Goal: Task Accomplishment & Management: Use online tool/utility

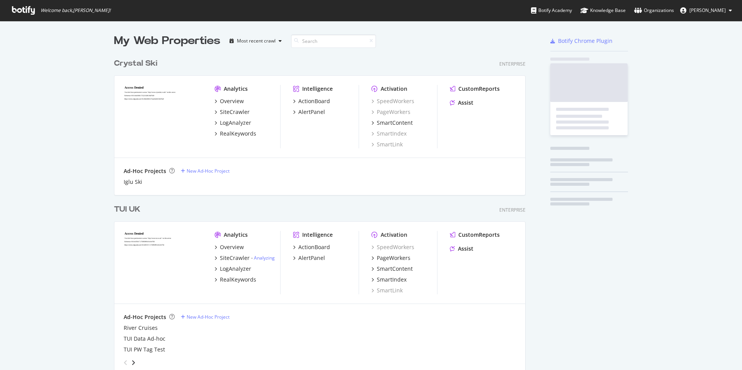
scroll to position [2284, 418]
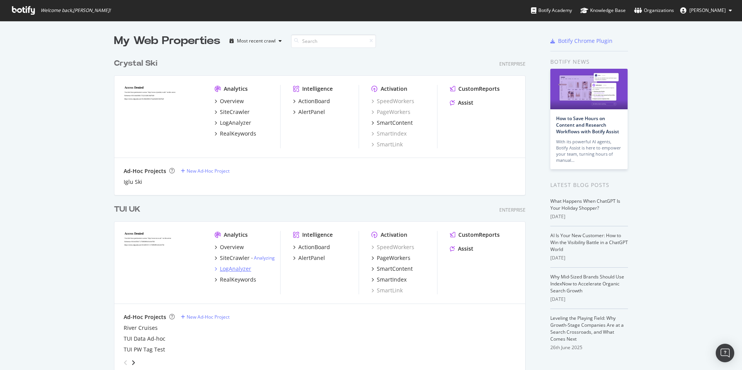
click at [233, 269] on div "LogAnalyzer" at bounding box center [235, 269] width 31 height 8
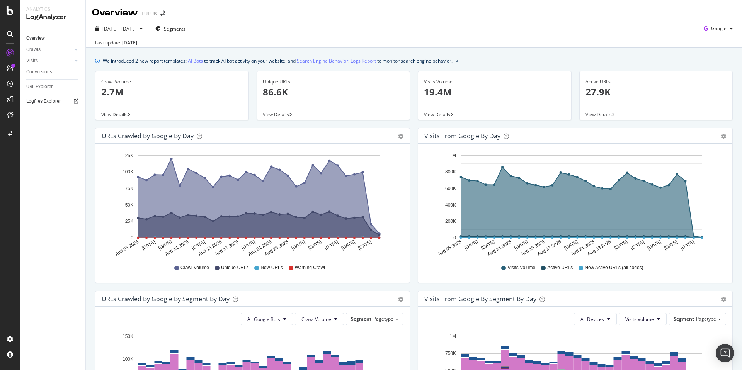
click at [76, 99] on icon at bounding box center [76, 101] width 5 height 5
click at [43, 89] on div "URL Explorer" at bounding box center [39, 87] width 26 height 8
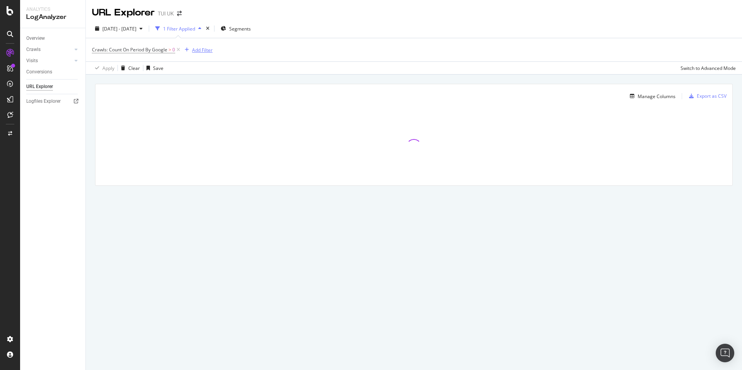
click at [193, 49] on div "Add Filter" at bounding box center [202, 50] width 20 height 7
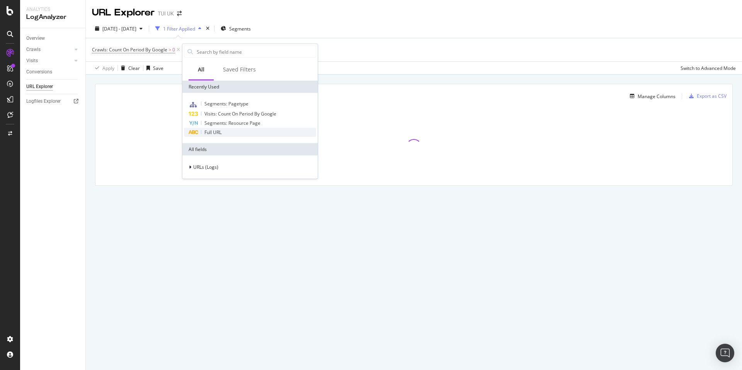
click at [220, 133] on span "Full URL" at bounding box center [212, 132] width 17 height 7
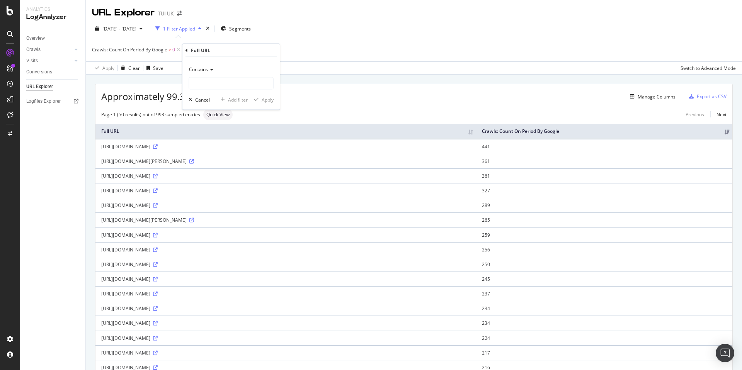
click at [205, 71] on span "Contains" at bounding box center [198, 69] width 19 height 7
click at [206, 104] on span "Starts with" at bounding box center [203, 105] width 23 height 7
click at [212, 87] on input "text" at bounding box center [231, 83] width 84 height 12
paste input "[URL][DOMAIN_NAME]"
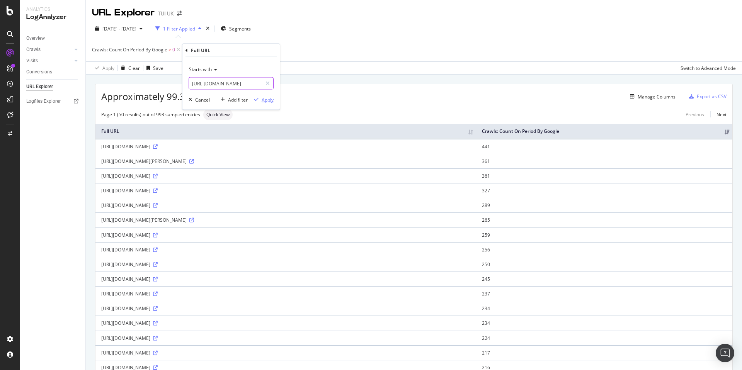
type input "[URL][DOMAIN_NAME]"
click at [270, 97] on div "Apply" at bounding box center [268, 99] width 12 height 7
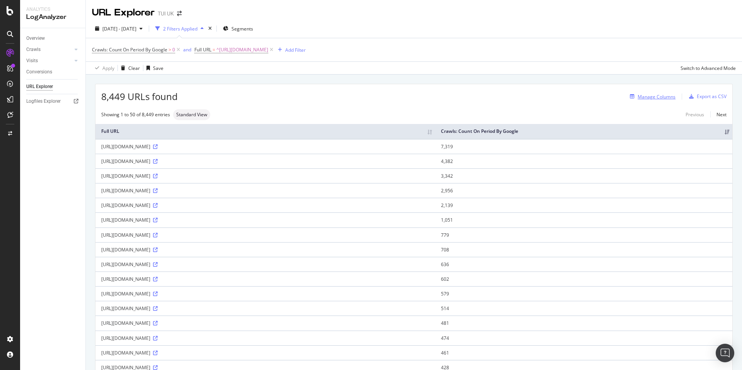
click at [645, 95] on div "Manage Columns" at bounding box center [657, 97] width 38 height 7
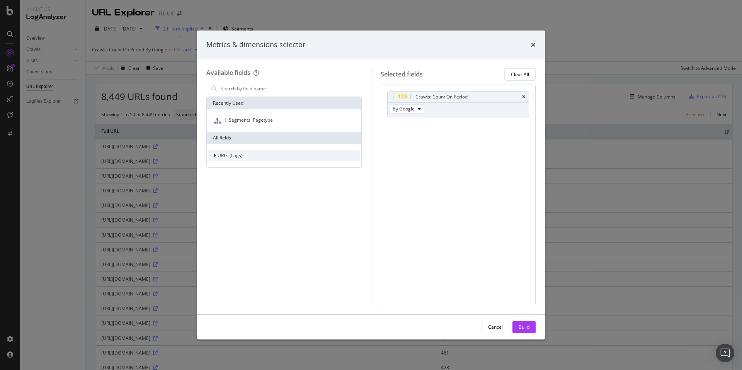
click at [222, 158] on span "URLs (Logs)" at bounding box center [230, 155] width 25 height 7
click at [233, 167] on span "URL Scheme" at bounding box center [235, 166] width 27 height 7
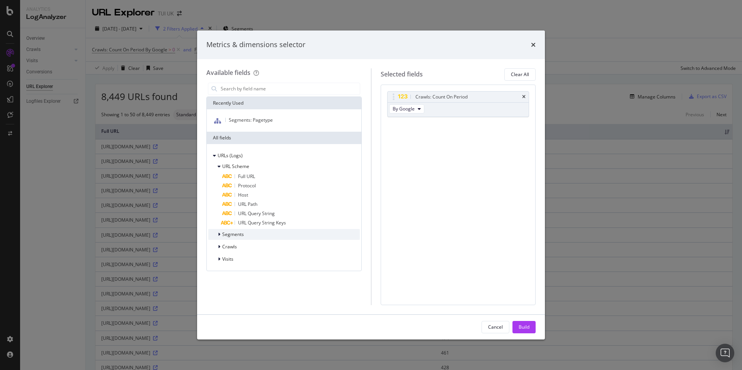
click at [242, 231] on div "Segments" at bounding box center [226, 235] width 36 height 8
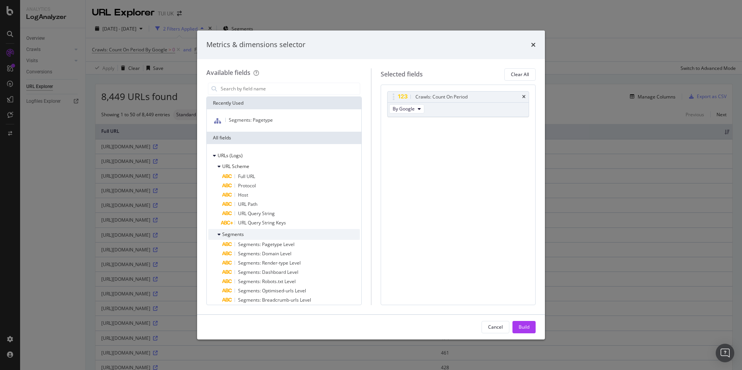
scroll to position [2, 0]
click at [218, 232] on icon "modal" at bounding box center [219, 233] width 3 height 5
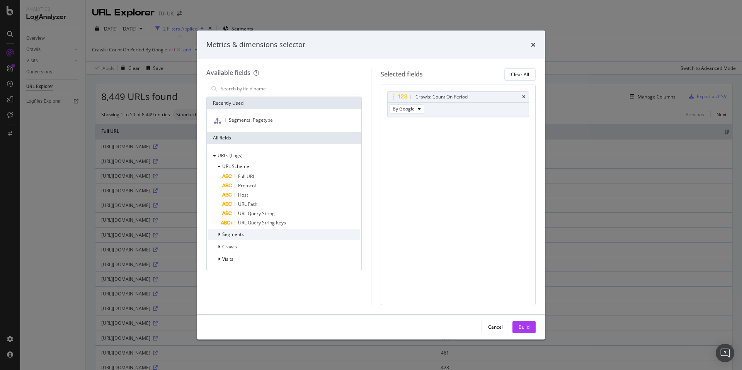
scroll to position [0, 0]
click at [234, 247] on span "Crawls" at bounding box center [229, 246] width 15 height 7
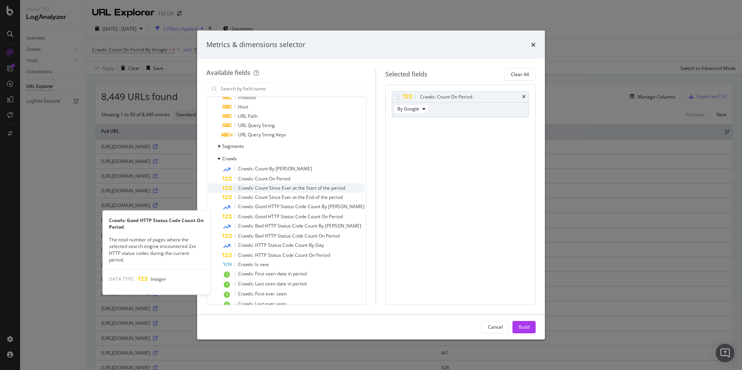
scroll to position [90, 0]
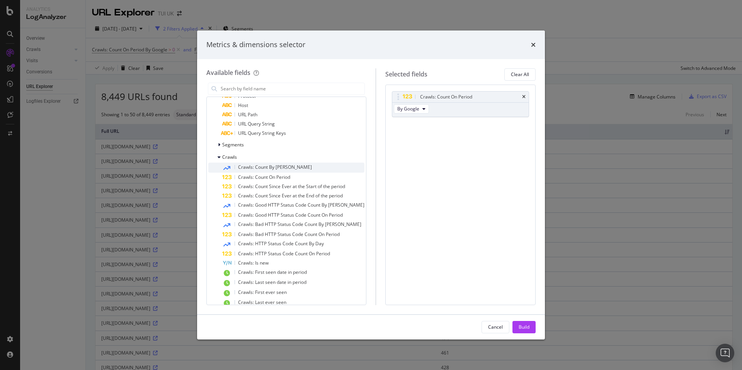
click at [255, 167] on span "Crawls: Count By [PERSON_NAME]" at bounding box center [275, 167] width 74 height 7
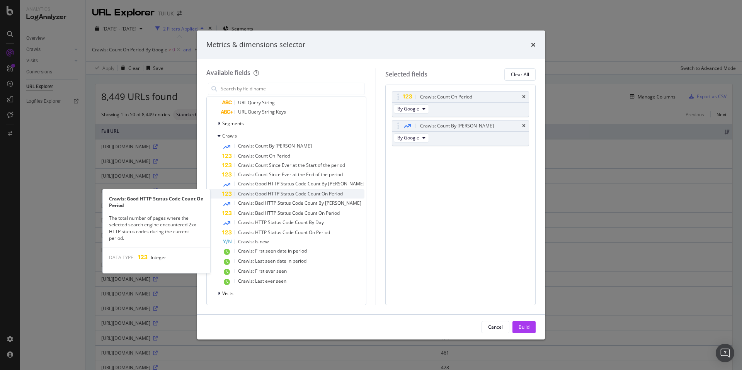
scroll to position [111, 0]
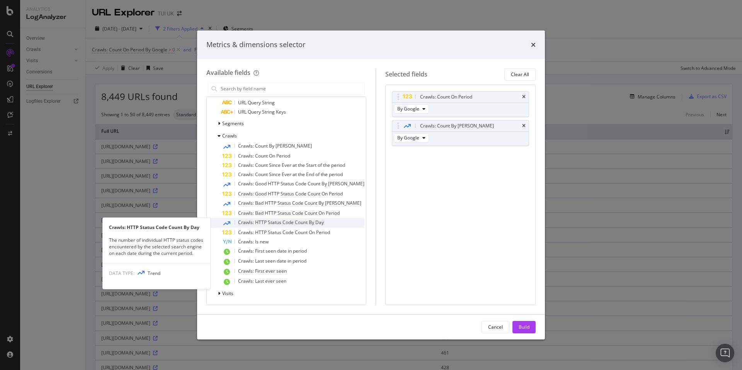
click at [271, 221] on span "Crawls: HTTP Status Code Count By Day" at bounding box center [281, 222] width 86 height 7
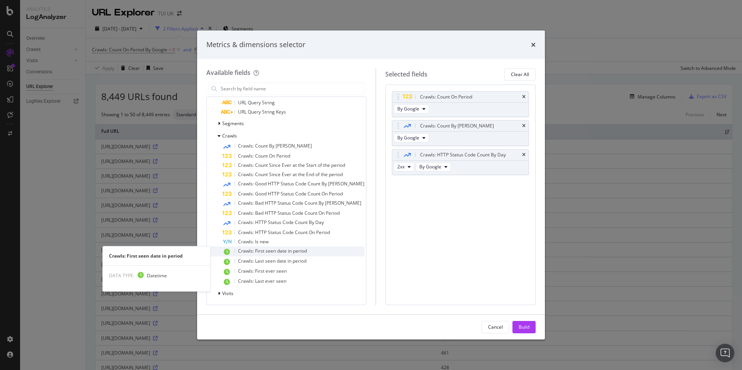
click at [278, 251] on span "Crawls: First seen date in period" at bounding box center [272, 251] width 69 height 7
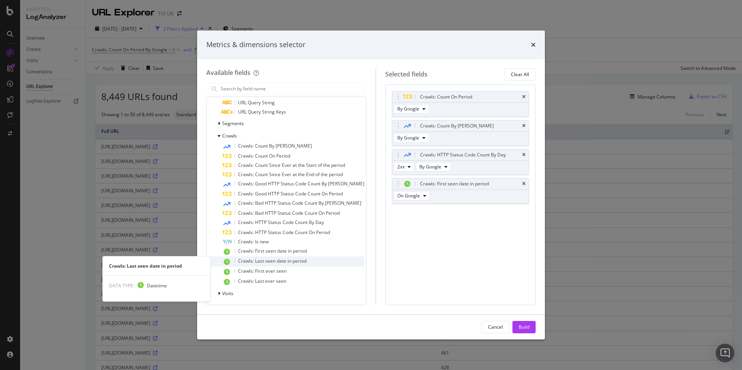
click at [276, 260] on span "Crawls: Last seen date in period" at bounding box center [272, 261] width 68 height 7
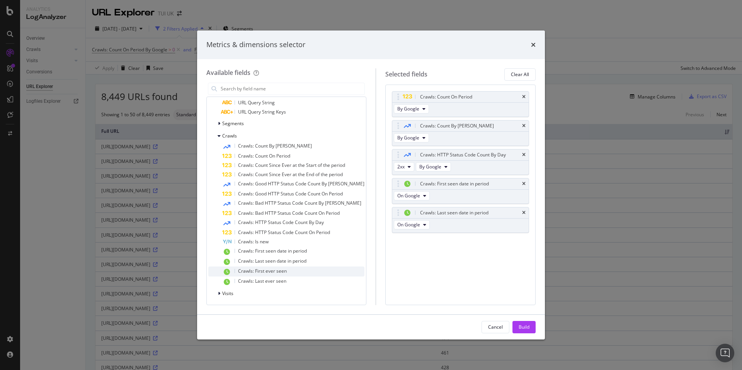
click at [276, 274] on div "Crawls: First ever seen" at bounding box center [293, 272] width 142 height 10
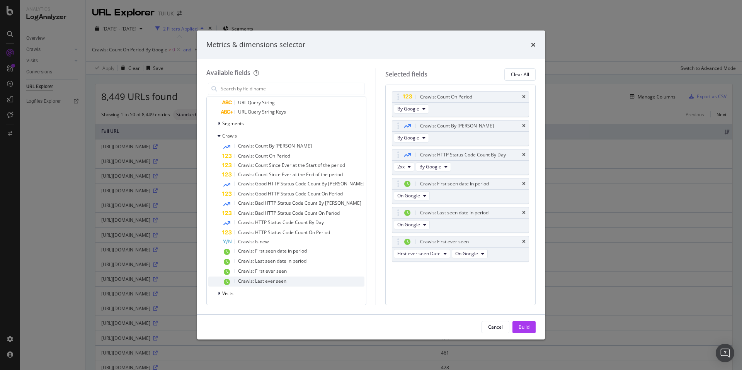
click at [276, 282] on span "Crawls: Last ever seen" at bounding box center [262, 281] width 48 height 7
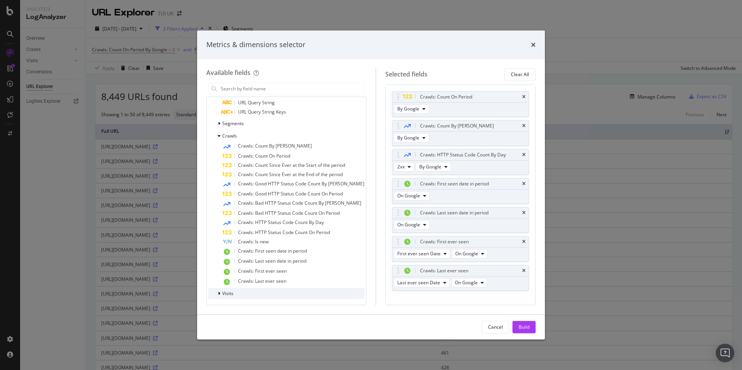
click at [233, 292] on div "Visits" at bounding box center [286, 293] width 156 height 11
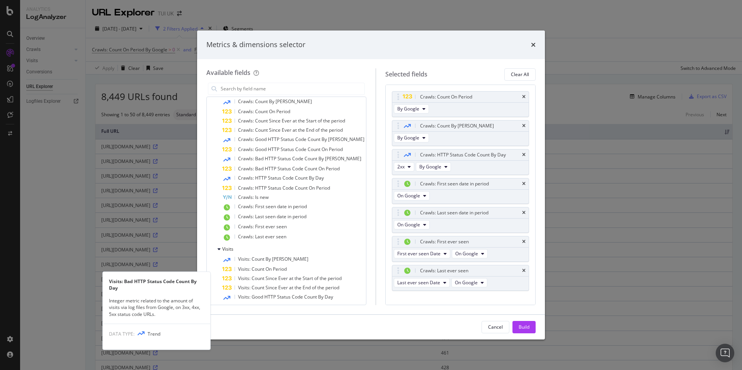
scroll to position [198, 0]
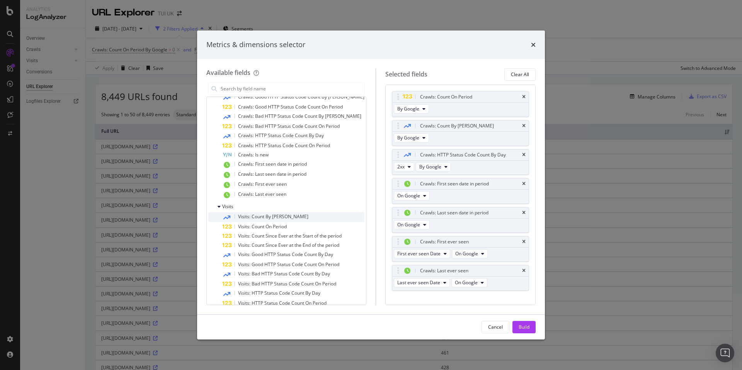
click at [276, 218] on span "Visits: Count By [PERSON_NAME]" at bounding box center [273, 216] width 70 height 7
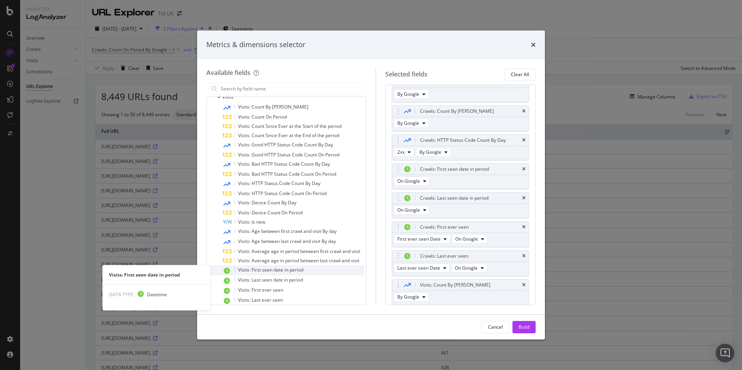
scroll to position [314, 0]
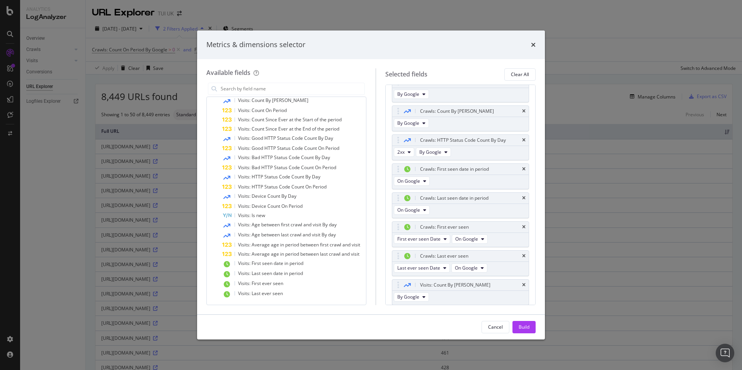
click at [519, 326] on div "Build" at bounding box center [524, 327] width 11 height 7
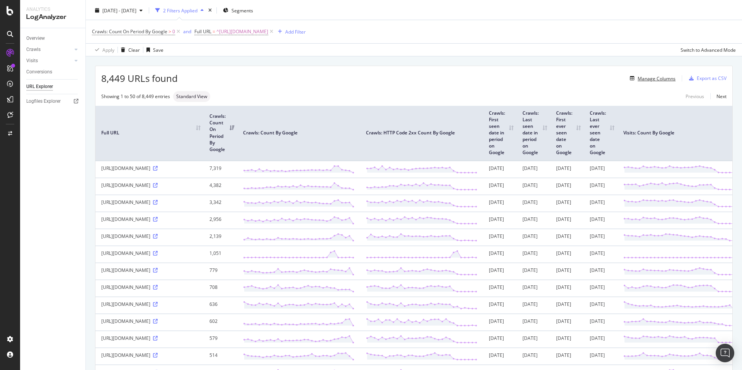
scroll to position [31, 0]
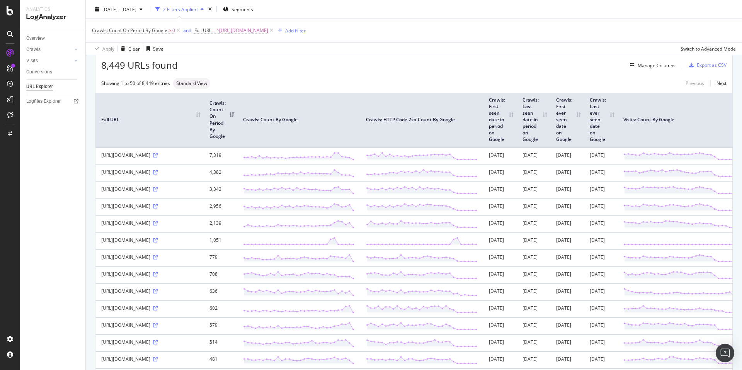
click at [285, 31] on div "button" at bounding box center [280, 30] width 10 height 5
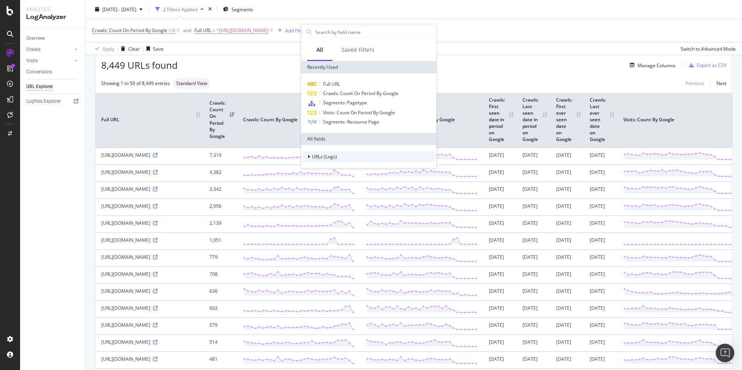
click at [329, 156] on span "URLs (Logs)" at bounding box center [324, 156] width 25 height 7
click at [329, 165] on span "URL Scheme" at bounding box center [330, 167] width 27 height 7
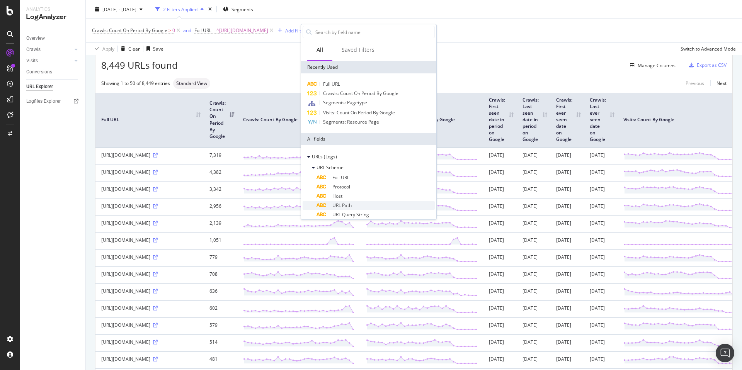
click at [350, 204] on span "URL Path" at bounding box center [341, 205] width 19 height 7
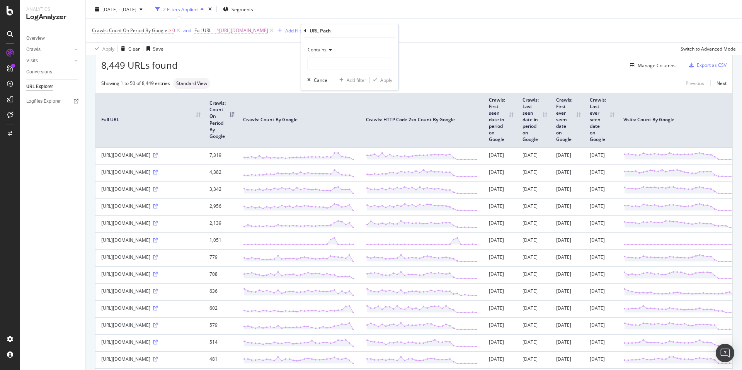
click at [325, 51] on span "Contains" at bounding box center [317, 49] width 19 height 7
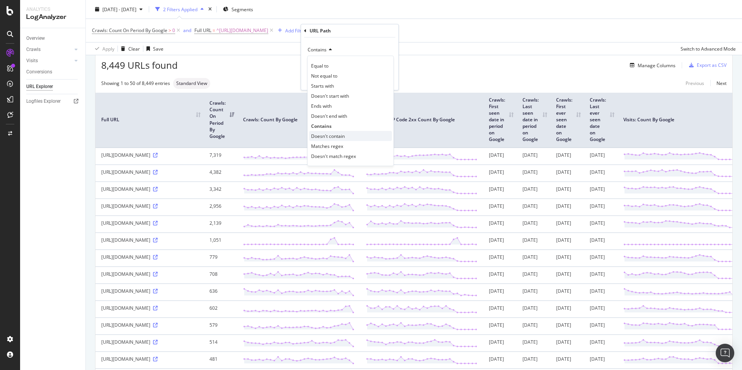
click at [332, 136] on span "Doesn't contain" at bounding box center [328, 136] width 34 height 7
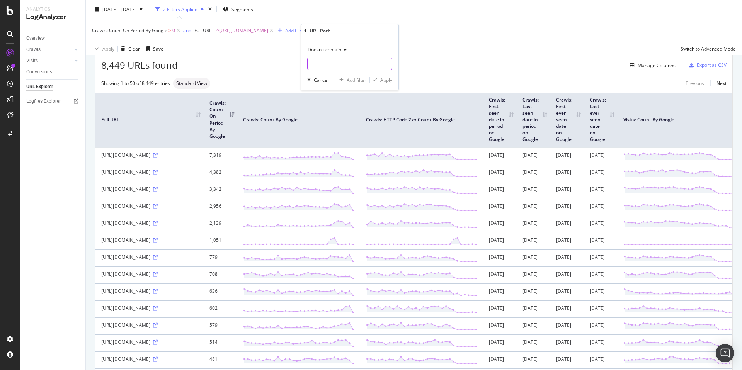
click at [330, 68] on input "text" at bounding box center [350, 64] width 84 height 12
type input "weather"
click at [389, 82] on div "Apply" at bounding box center [386, 80] width 12 height 7
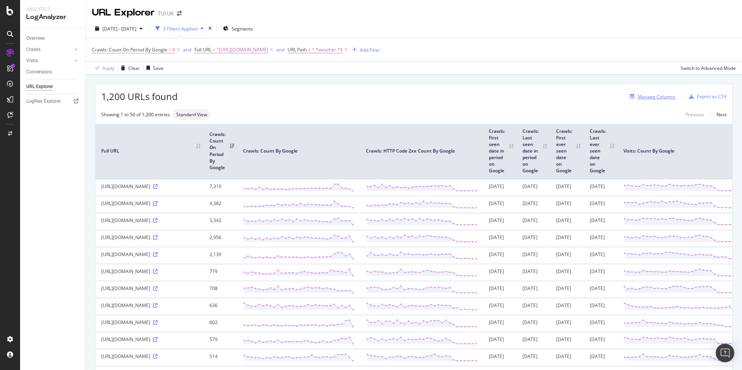
click at [657, 95] on div "Manage Columns" at bounding box center [657, 97] width 38 height 7
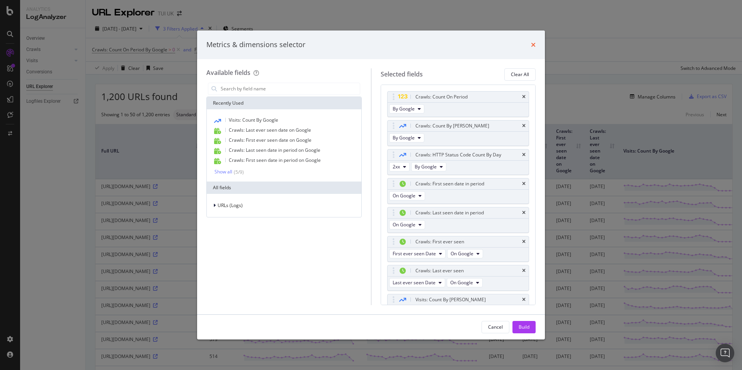
click at [533, 44] on icon "times" at bounding box center [533, 45] width 5 height 6
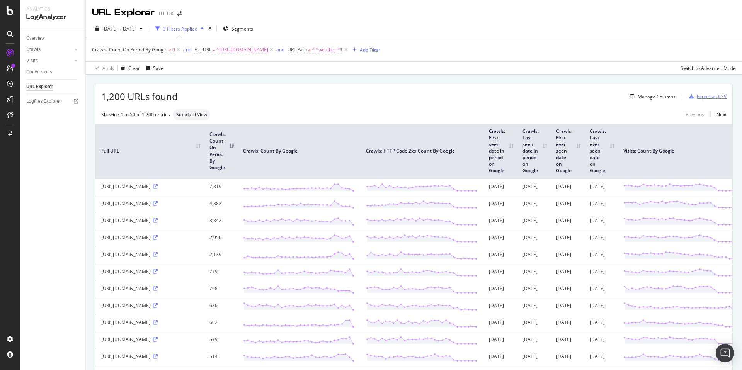
click at [716, 99] on div "Export as CSV" at bounding box center [712, 96] width 30 height 7
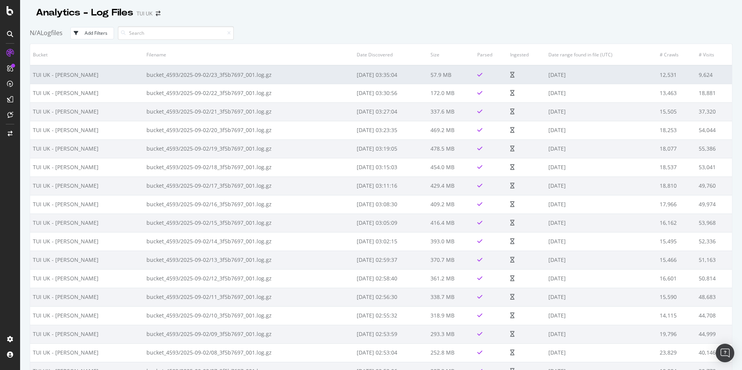
click at [168, 75] on td "bucket_4593/2025-09-02/23_3f5b7697_001.log.gz" at bounding box center [249, 74] width 210 height 19
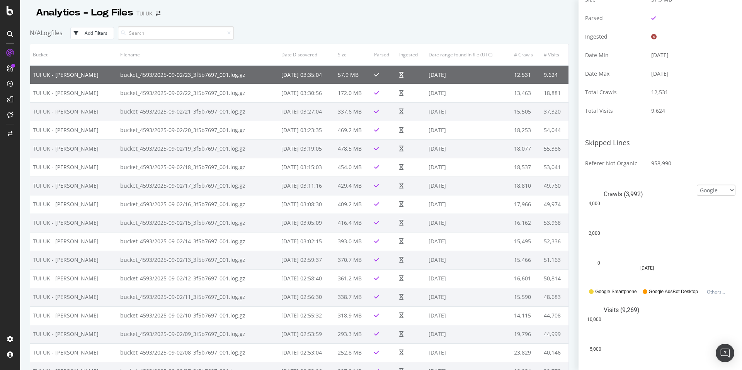
scroll to position [146, 0]
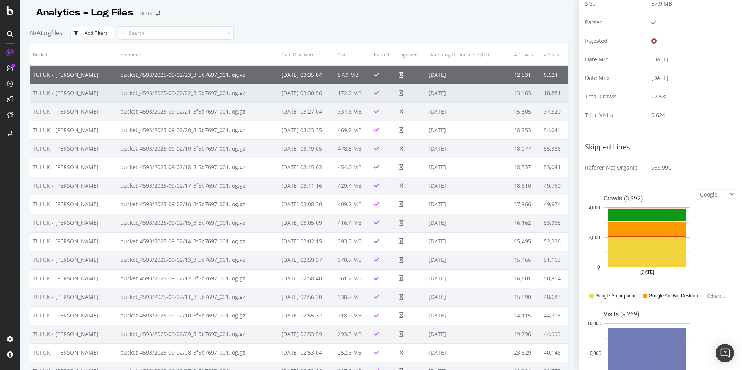
click at [211, 91] on td "bucket_4593/2025-09-02/22_3f5b7697_001.log.gz" at bounding box center [197, 93] width 161 height 19
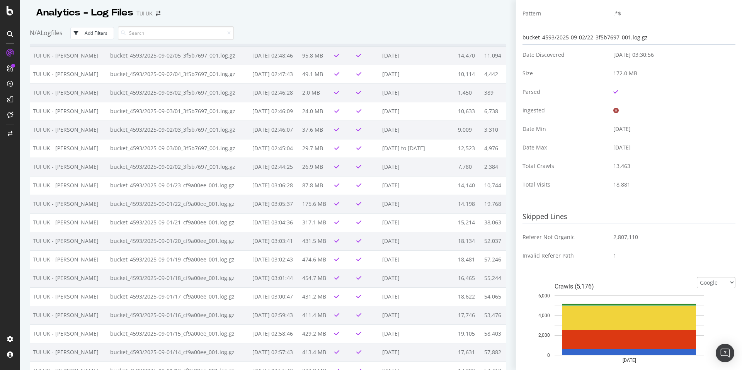
scroll to position [334, 0]
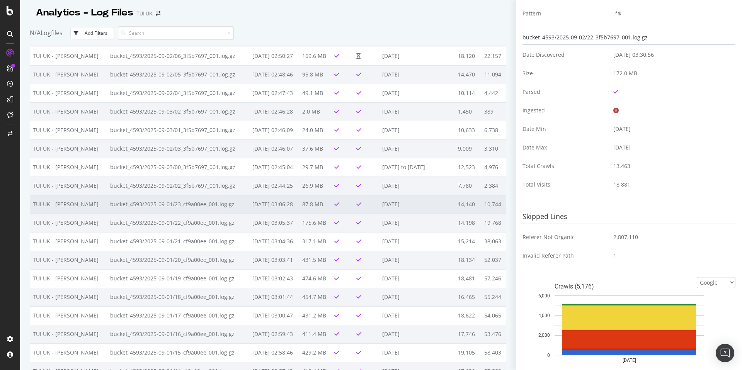
click at [146, 209] on td "bucket_4593/2025-09-01/23_cf9a00ee_001.log.gz" at bounding box center [178, 204] width 143 height 19
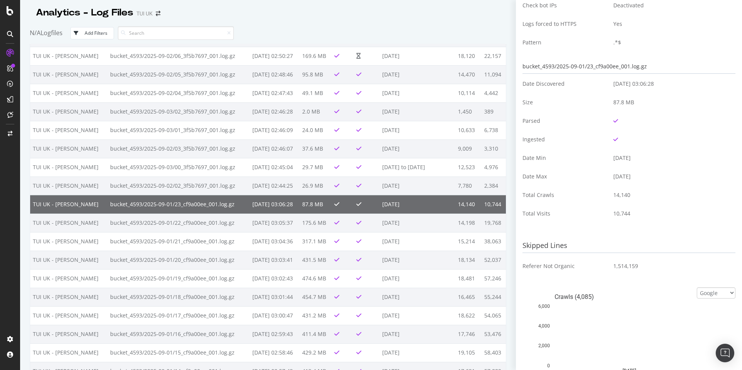
scroll to position [43, 0]
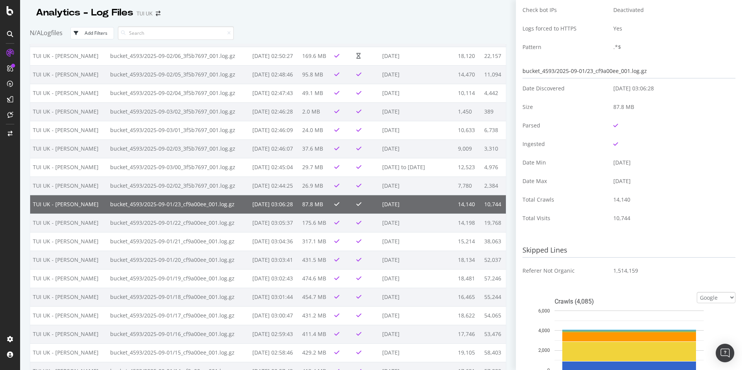
click at [179, 204] on td "bucket_4593/2025-09-01/23_cf9a00ee_001.log.gz" at bounding box center [178, 204] width 143 height 19
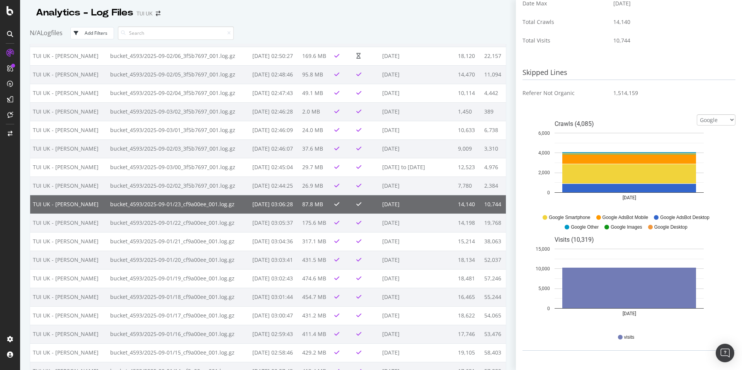
click at [169, 209] on td "bucket_4593/2025-09-01/23_cf9a00ee_001.log.gz" at bounding box center [178, 204] width 143 height 19
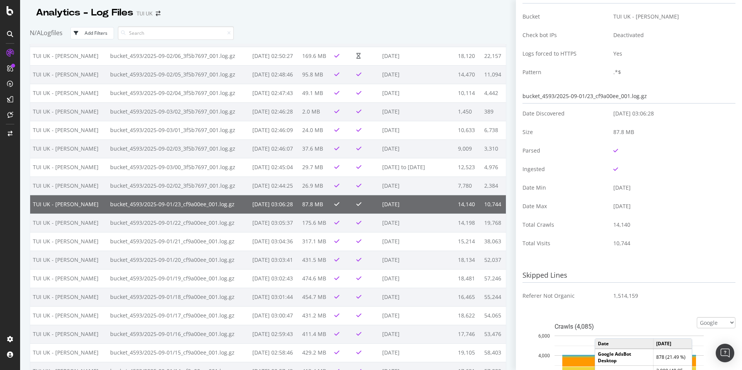
scroll to position [0, 0]
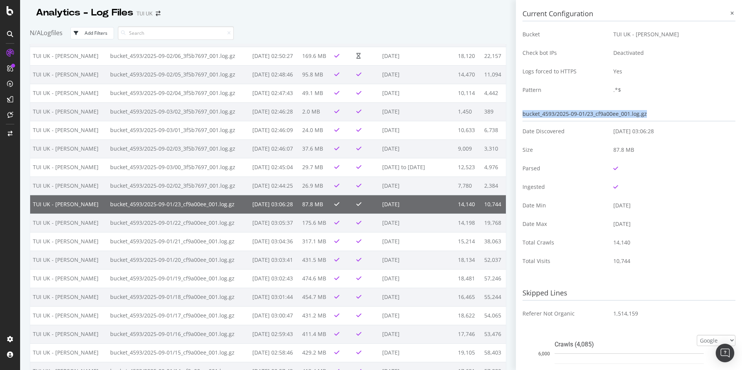
drag, startPoint x: 523, startPoint y: 115, endPoint x: 642, endPoint y: 121, distance: 118.4
click at [641, 121] on div "bucket_4593/2025-09-01/23_cf9a00ee_001.log.gz" at bounding box center [629, 114] width 213 height 14
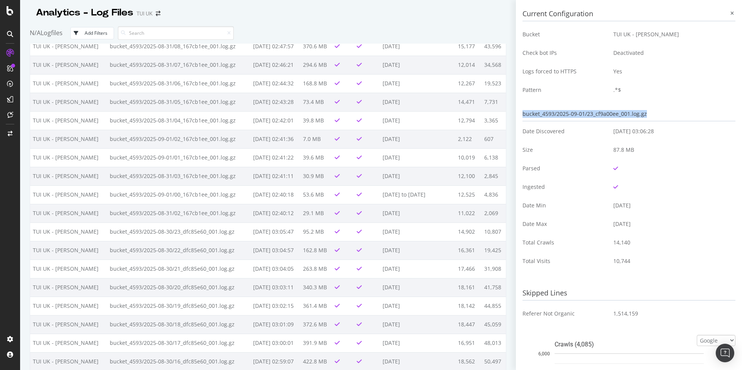
scroll to position [1212, 0]
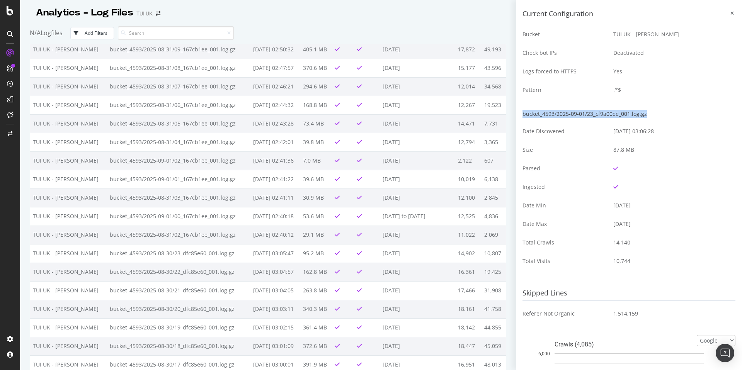
click at [99, 36] on button "Add Filters" at bounding box center [92, 33] width 44 height 12
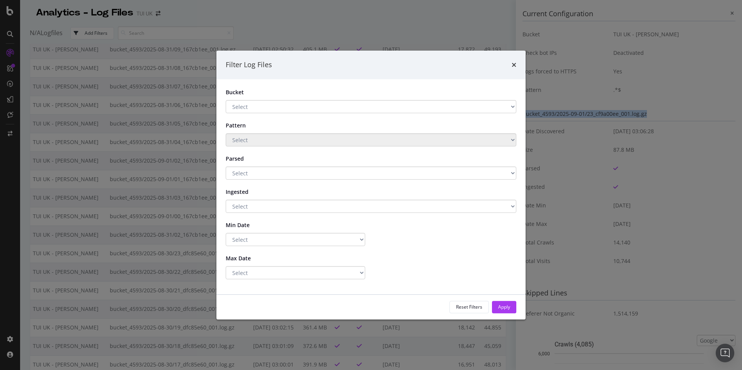
click at [242, 105] on select "Select TUI UK - BLAIN Main storage 2 Backup - S3 one.logs Main Storage" at bounding box center [371, 106] width 291 height 13
click at [226, 100] on select "Select TUI UK - BLAIN Main storage 2 Backup - S3 one.logs Main Storage" at bounding box center [371, 106] width 291 height 13
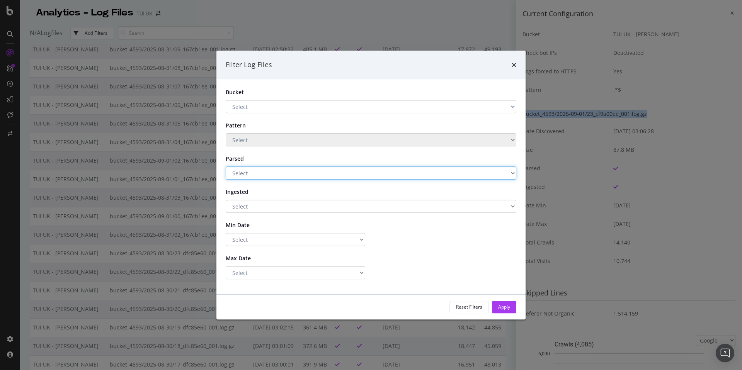
click at [245, 168] on select "Select Yes No" at bounding box center [371, 173] width 291 height 13
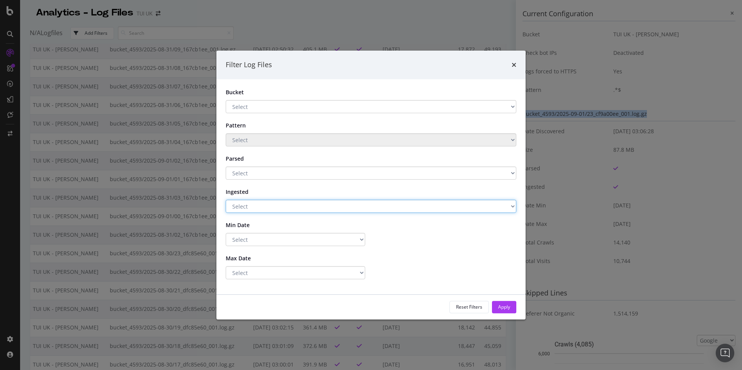
click at [248, 208] on select "Select Yes No" at bounding box center [371, 206] width 291 height 13
click at [253, 238] on select "Select Greater Than or equals Less Than or equals Equals" at bounding box center [296, 239] width 140 height 13
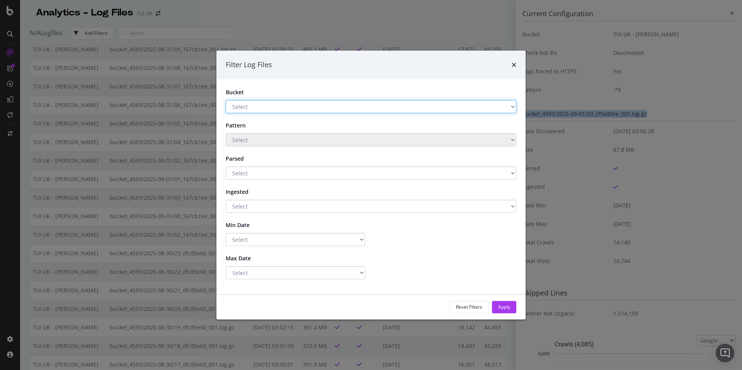
click at [255, 109] on select "Select TUI UK - BLAIN Main storage 2 Backup - S3 one.logs Main Storage" at bounding box center [371, 106] width 291 height 13
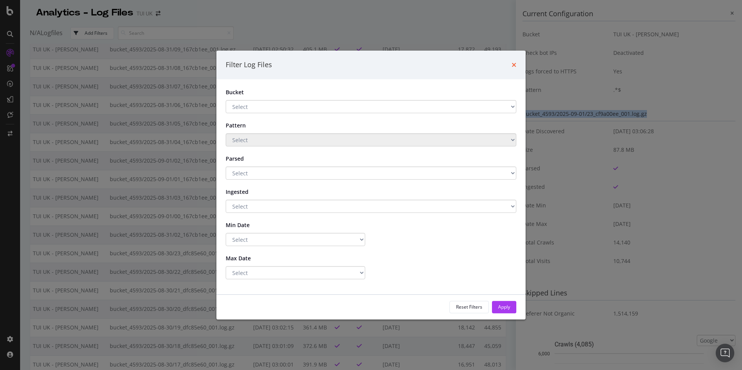
click at [515, 65] on icon "times" at bounding box center [514, 65] width 5 height 6
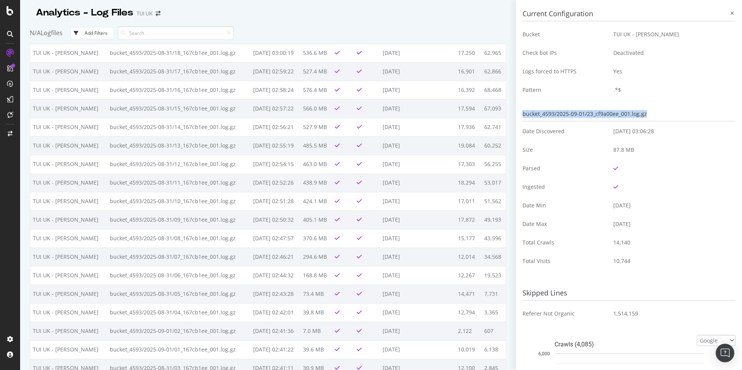
scroll to position [1043, 0]
